Goal: Transaction & Acquisition: Purchase product/service

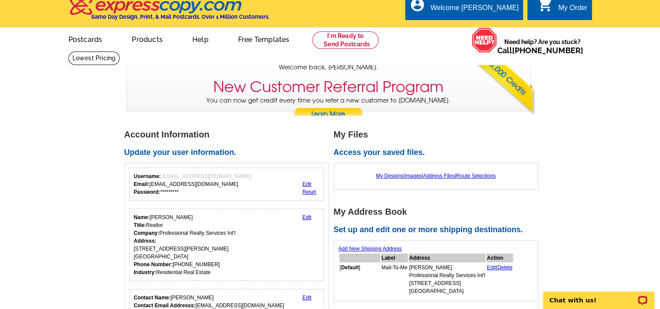
scroll to position [8, 0]
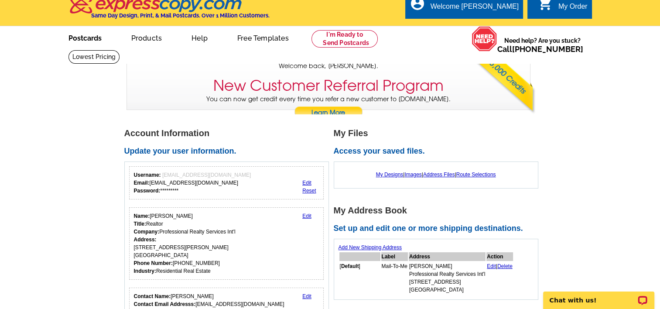
click at [90, 37] on link "Postcards" at bounding box center [84, 37] width 61 height 20
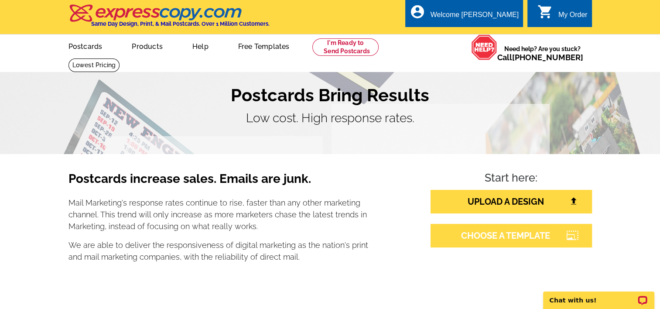
click at [466, 240] on link "CHOOSE A TEMPLATE" at bounding box center [510, 236] width 161 height 24
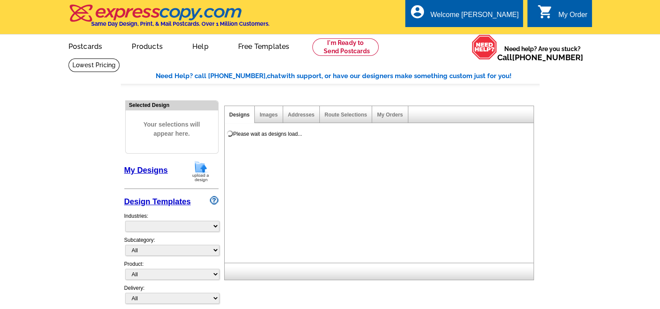
select select "785"
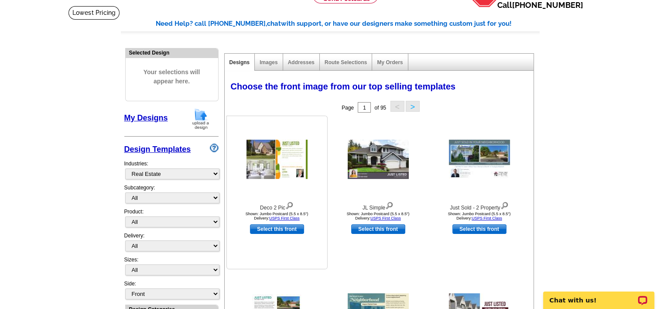
scroll to position [54, 0]
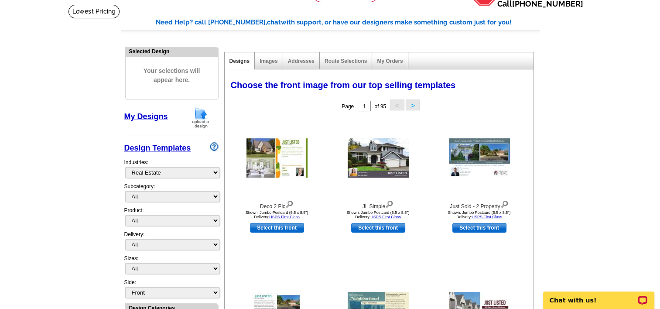
click at [213, 195] on select "All RE/MAX® Referrals [PERSON_NAME]® Berkshire Hathaway Home Services Century 2…" at bounding box center [172, 196] width 94 height 11
select select "788"
click at [125, 191] on select "All RE/MAX® Referrals [PERSON_NAME]® Berkshire Hathaway Home Services Century 2…" at bounding box center [172, 196] width 94 height 11
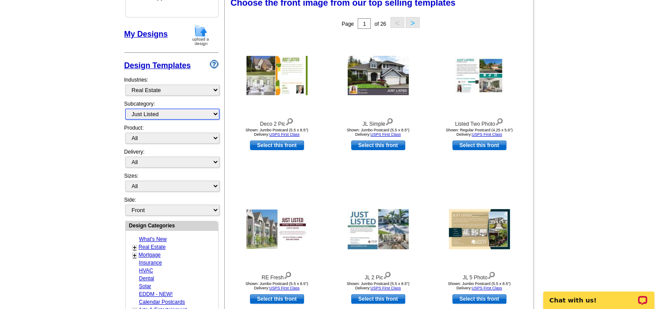
scroll to position [136, 0]
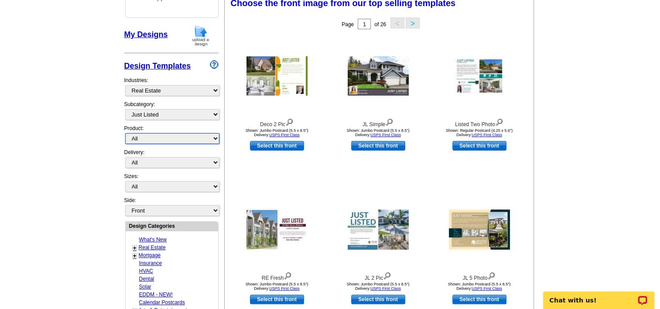
click at [214, 136] on select "All Postcards Letters and flyers Business Cards Door Hangers Greeting Cards" at bounding box center [172, 138] width 94 height 11
select select "1"
click at [125, 133] on select "All Postcards Letters and flyers Business Cards Door Hangers Greeting Cards" at bounding box center [172, 138] width 94 height 11
click at [211, 186] on select "All Jumbo Postcard (5.5" x 8.5") Regular Postcard (4.25" x 5.6") Panoramic Post…" at bounding box center [172, 186] width 94 height 11
select select "2"
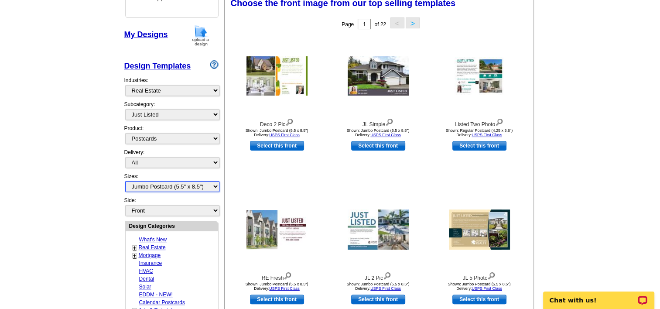
click at [125, 181] on select "All Jumbo Postcard (5.5" x 8.5") Regular Postcard (4.25" x 5.6") Panoramic Post…" at bounding box center [172, 186] width 94 height 11
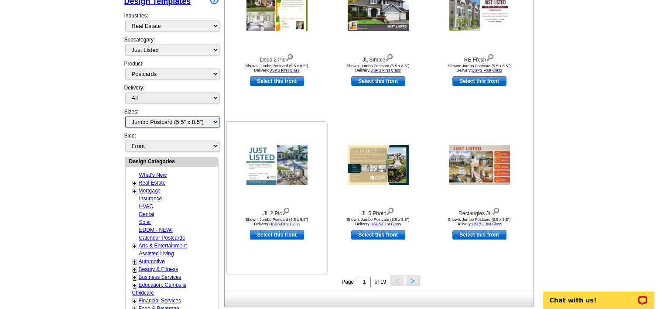
scroll to position [269, 0]
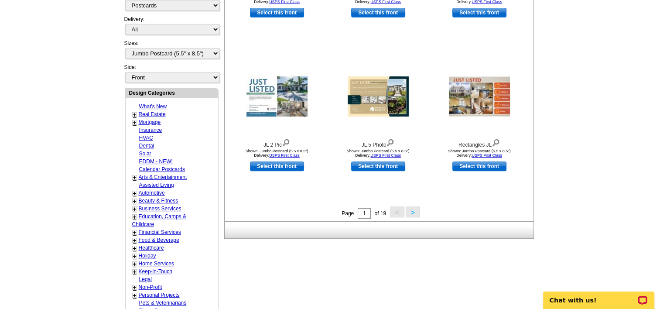
click at [411, 209] on button ">" at bounding box center [412, 211] width 14 height 11
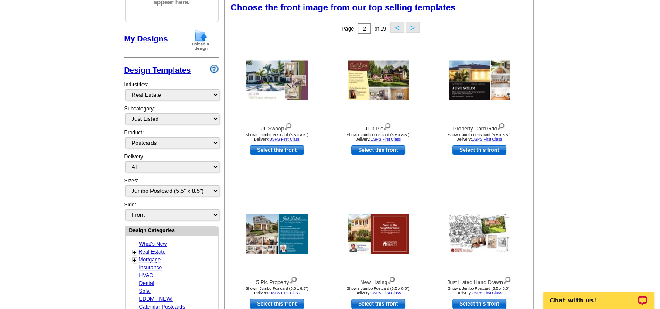
scroll to position [129, 0]
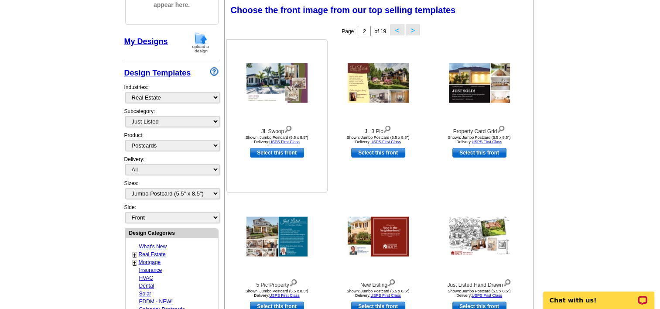
click at [291, 90] on img at bounding box center [276, 83] width 61 height 40
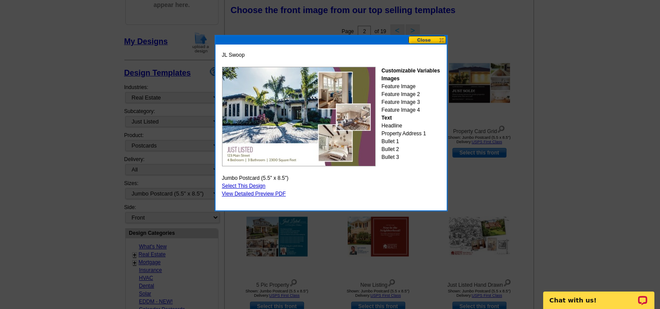
click at [251, 87] on img at bounding box center [298, 116] width 153 height 99
click at [255, 183] on link "Select This Design" at bounding box center [244, 186] width 44 height 6
select select "back"
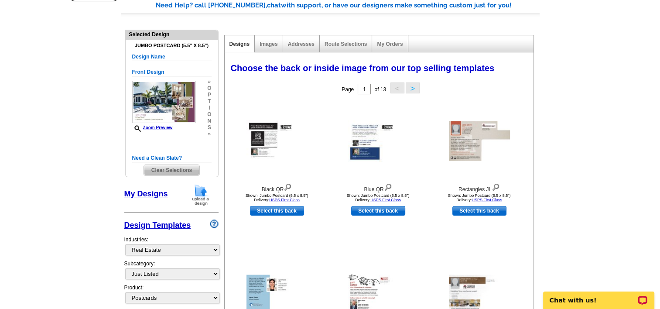
scroll to position [70, 0]
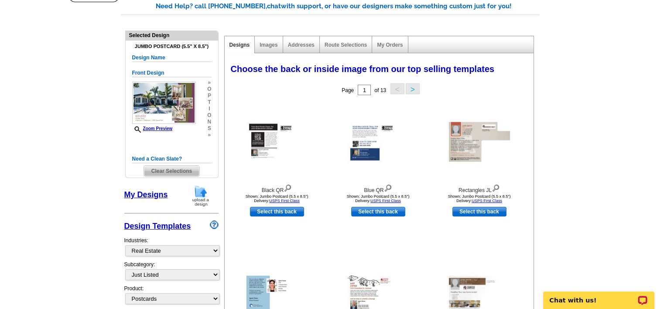
click at [150, 192] on link "My Designs" at bounding box center [146, 194] width 44 height 9
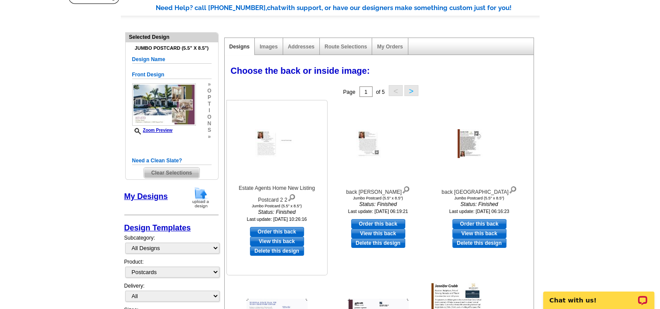
scroll to position [68, 0]
click at [158, 226] on link "Design Templates" at bounding box center [157, 228] width 67 height 9
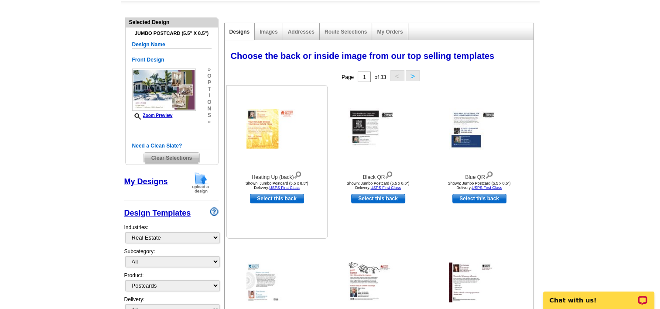
scroll to position [87, 0]
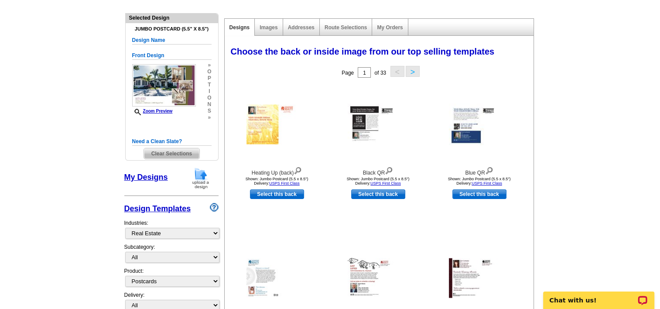
click at [412, 72] on button ">" at bounding box center [412, 71] width 14 height 11
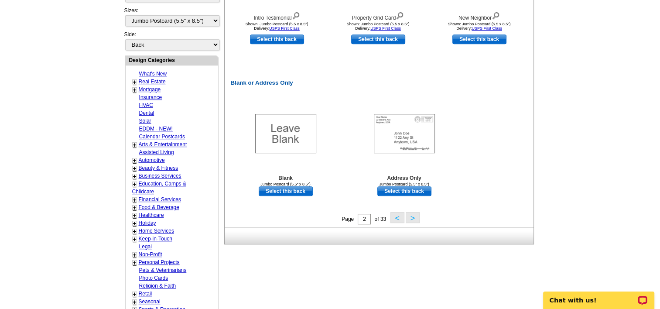
scroll to position [397, 0]
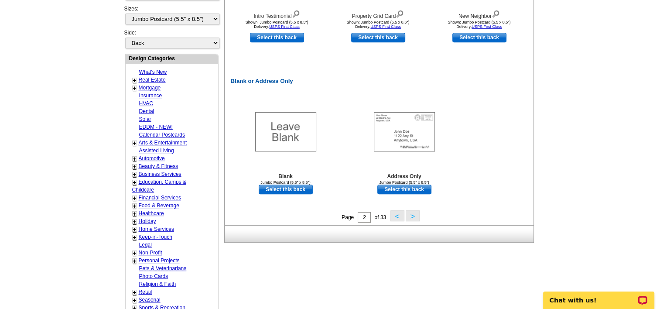
click at [408, 214] on button ">" at bounding box center [412, 215] width 14 height 11
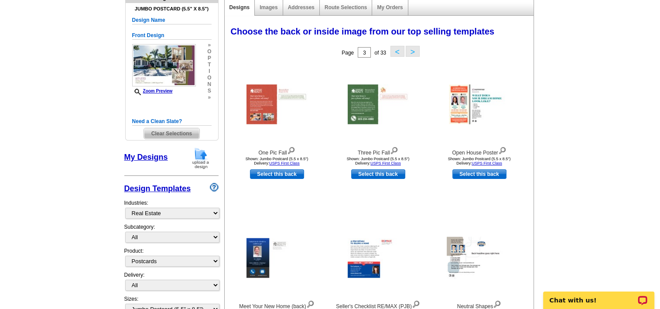
scroll to position [108, 0]
click at [415, 50] on button ">" at bounding box center [412, 50] width 14 height 11
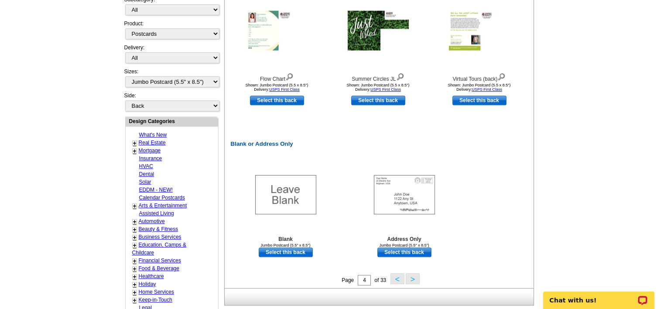
scroll to position [337, 0]
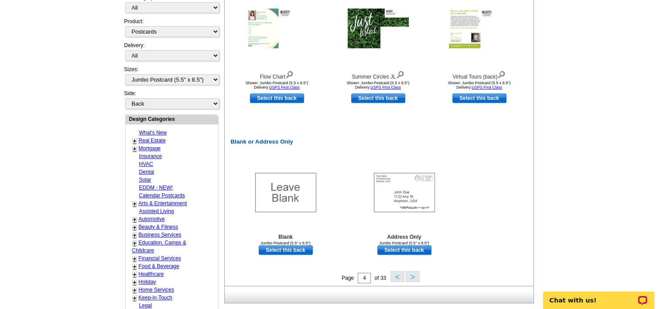
click at [409, 280] on button ">" at bounding box center [412, 276] width 14 height 11
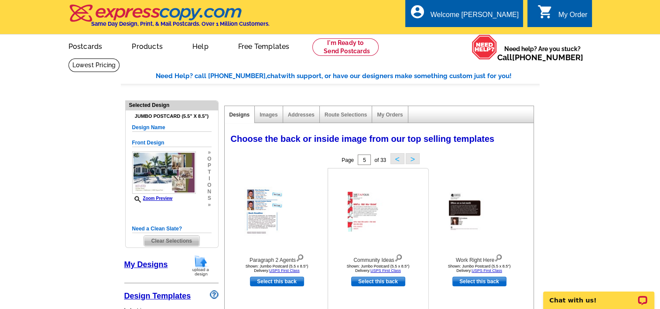
scroll to position [3, 0]
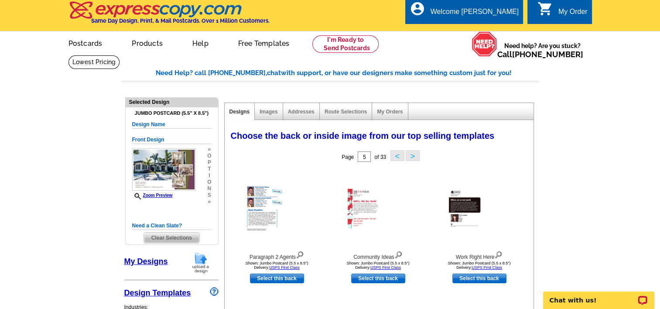
click at [412, 153] on button ">" at bounding box center [412, 155] width 14 height 11
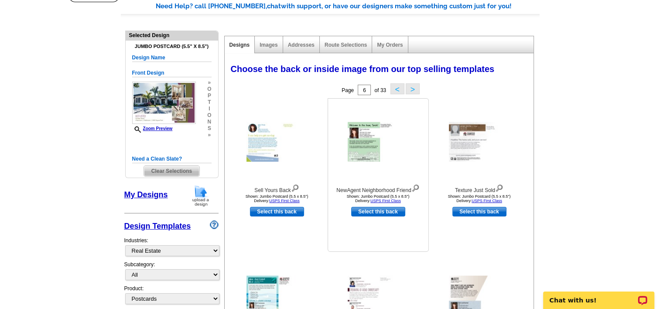
scroll to position [70, 0]
click at [415, 89] on button ">" at bounding box center [412, 88] width 14 height 11
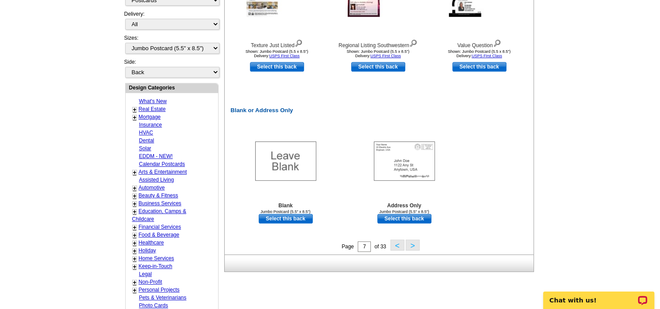
scroll to position [372, 0]
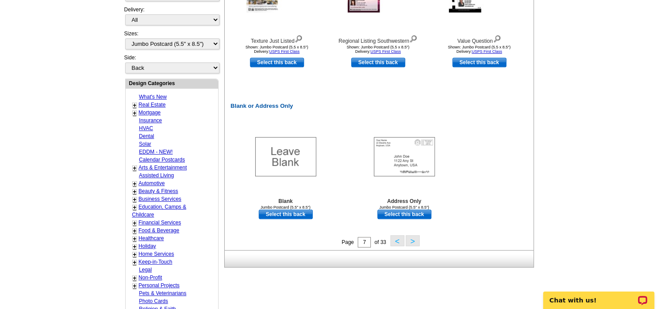
click at [410, 241] on button ">" at bounding box center [412, 240] width 14 height 11
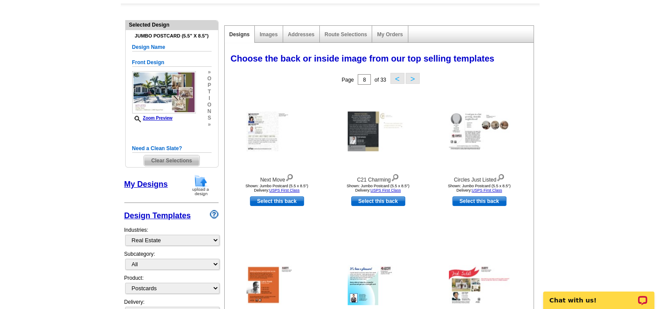
scroll to position [80, 0]
